Goal: Complete application form

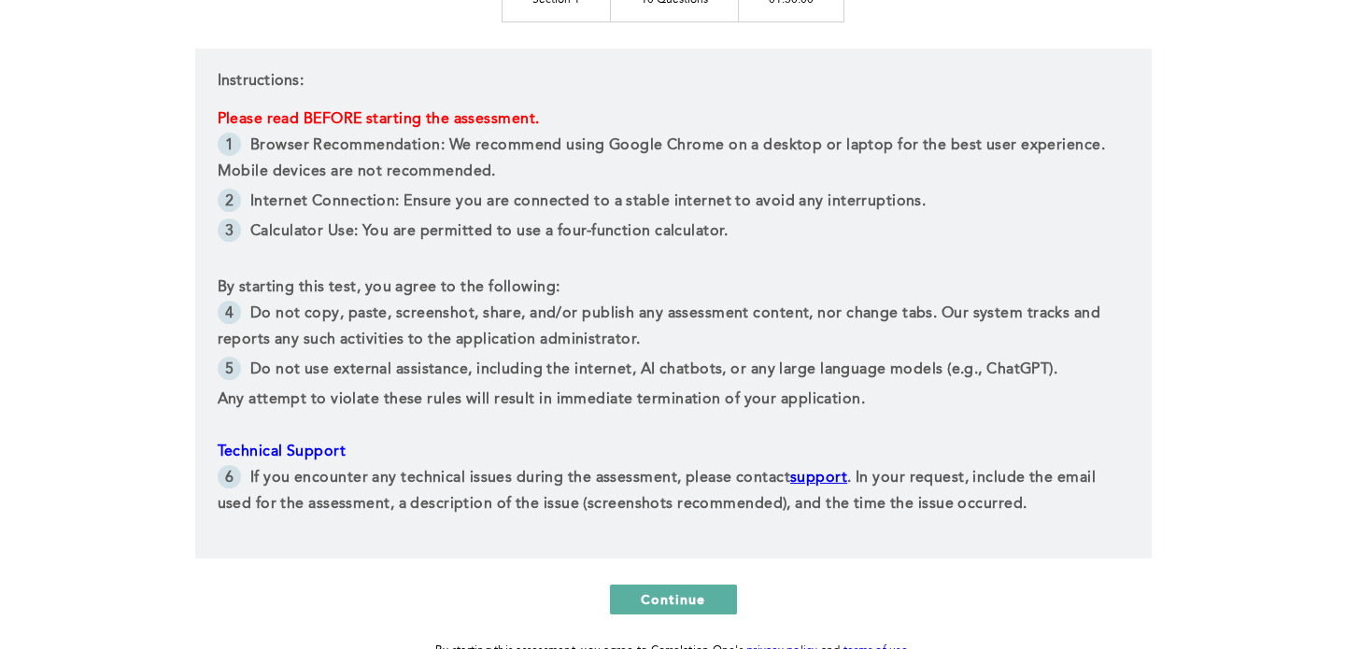
scroll to position [332, 0]
click at [517, 403] on span "Any attempt to violate these rules will result in immediate termination of your…" at bounding box center [541, 400] width 647 height 15
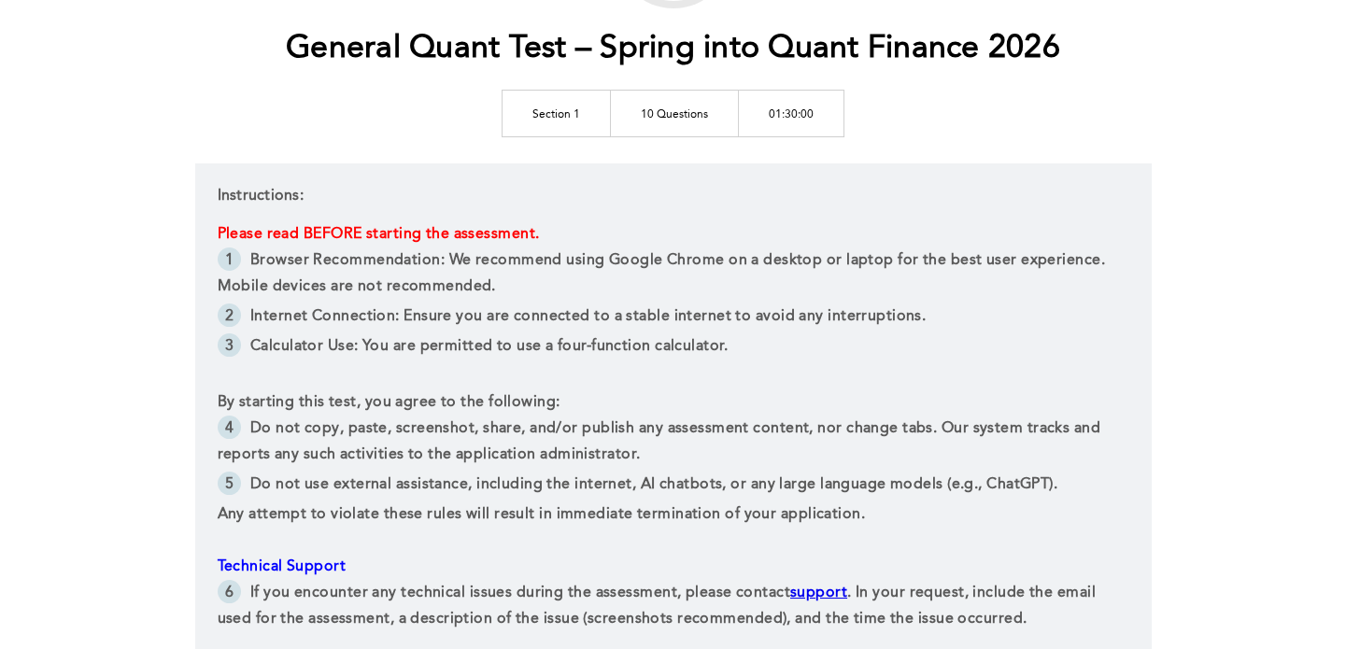
scroll to position [451, 0]
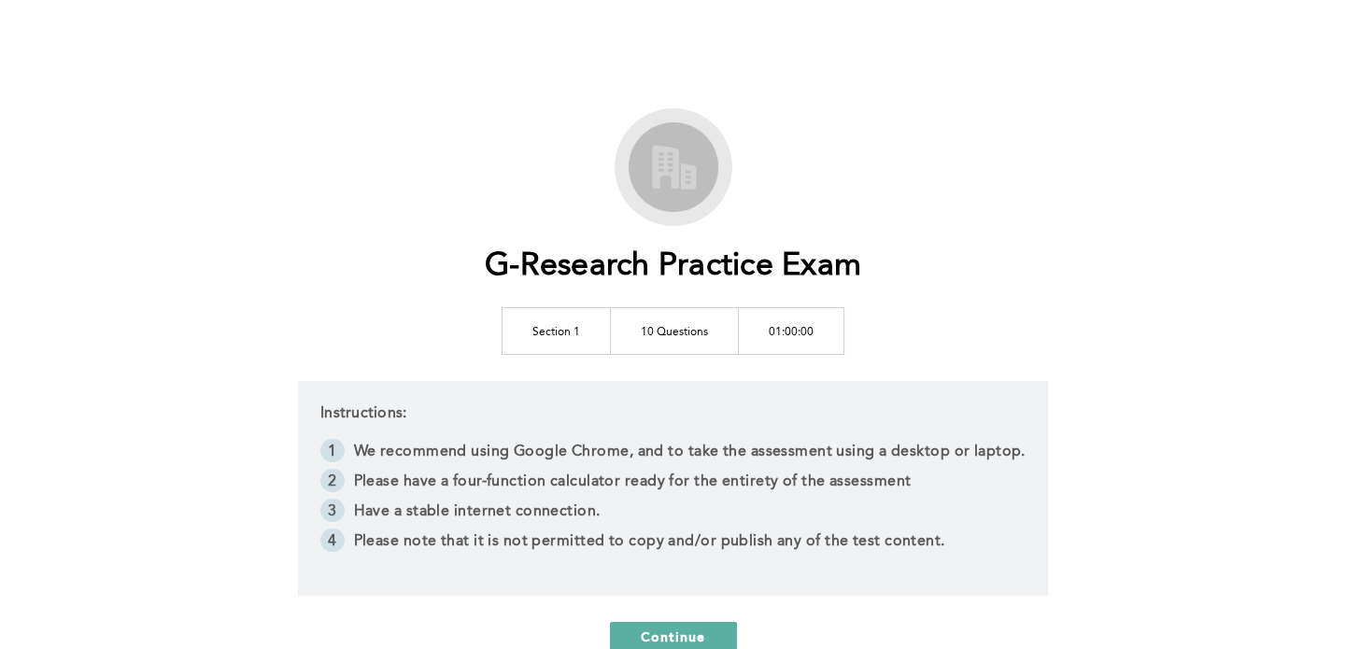
scroll to position [157, 0]
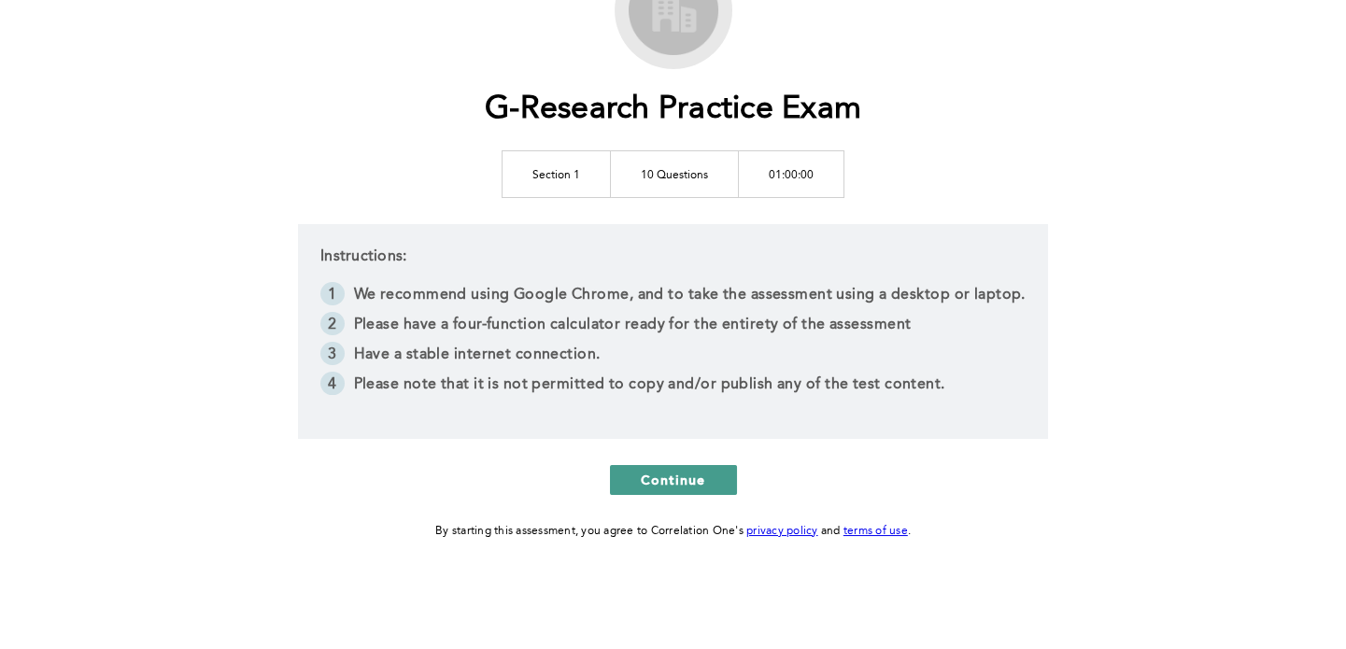
click at [658, 465] on button "Continue" at bounding box center [673, 480] width 127 height 30
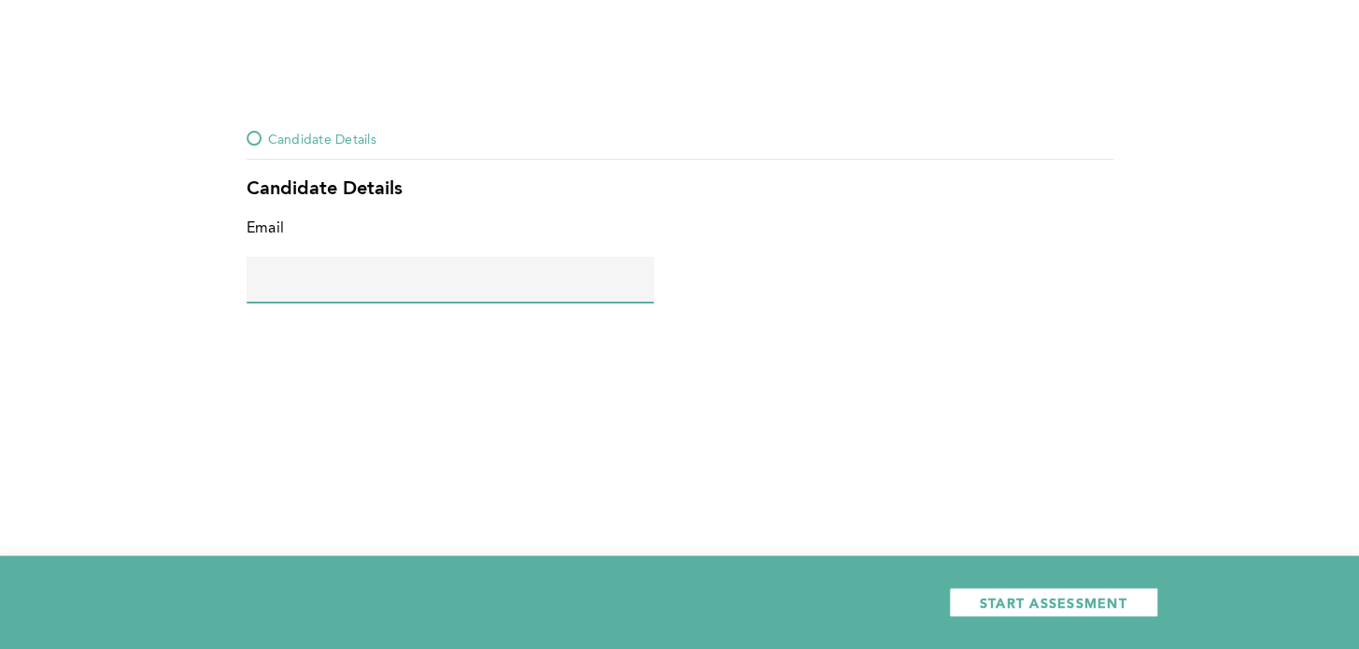
click at [510, 287] on input "text" at bounding box center [450, 279] width 407 height 45
